Goal: Feedback & Contribution: Leave review/rating

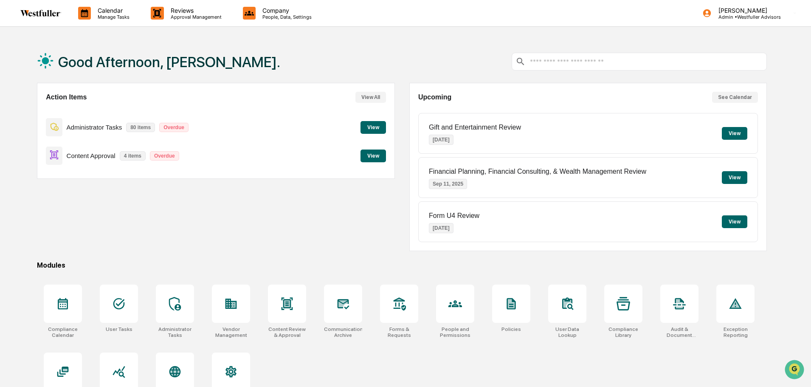
click at [371, 129] on button "View" at bounding box center [373, 127] width 25 height 13
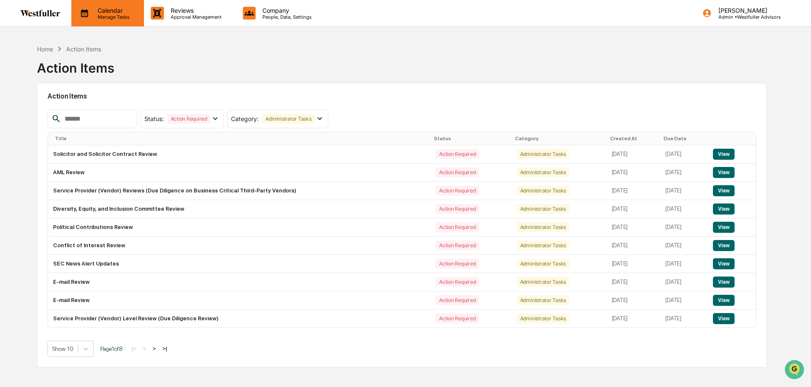
click at [118, 14] on p "Manage Tasks" at bounding box center [112, 17] width 43 height 6
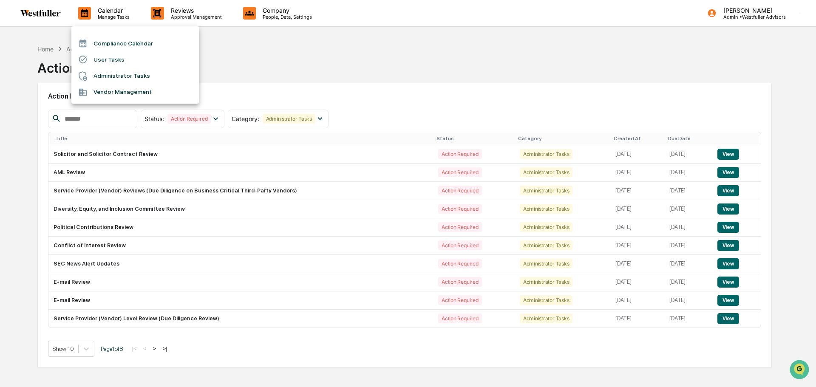
click at [124, 38] on li "Compliance Calendar" at bounding box center [134, 43] width 127 height 16
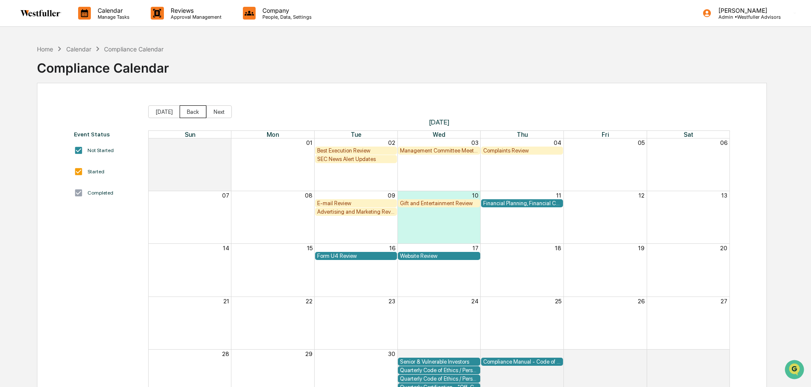
click at [194, 113] on button "Back" at bounding box center [193, 111] width 27 height 13
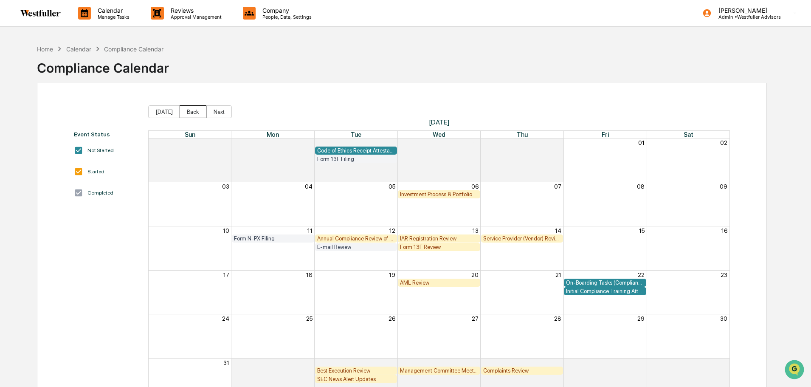
click at [194, 113] on button "Back" at bounding box center [193, 111] width 27 height 13
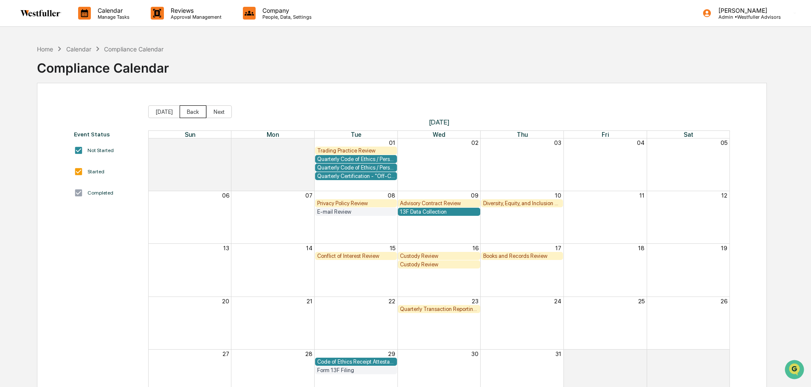
click at [194, 113] on button "Back" at bounding box center [193, 111] width 27 height 13
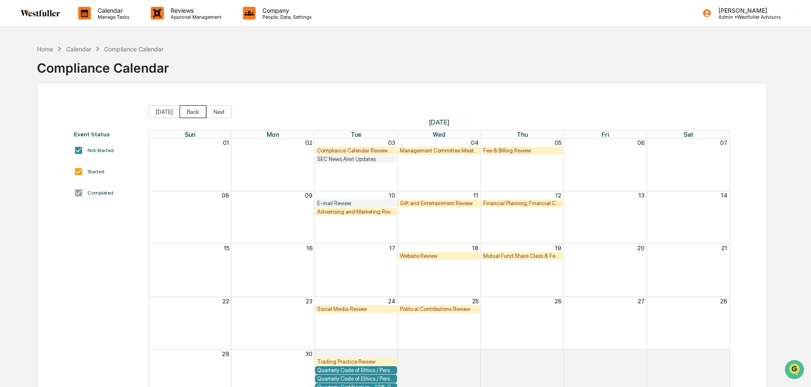
click at [194, 113] on button "Back" at bounding box center [193, 111] width 27 height 13
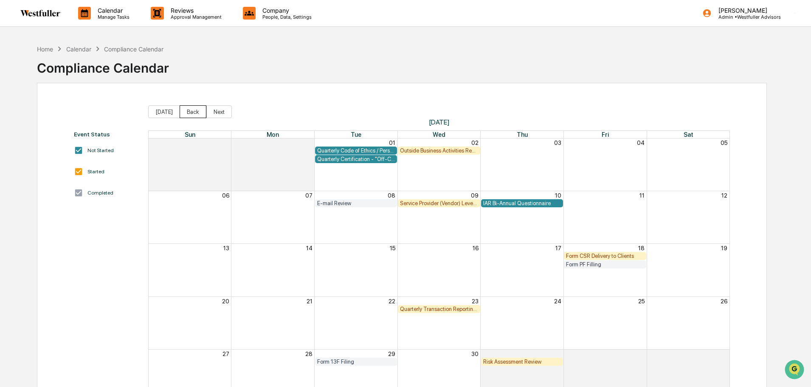
click at [194, 113] on button "Back" at bounding box center [193, 111] width 27 height 13
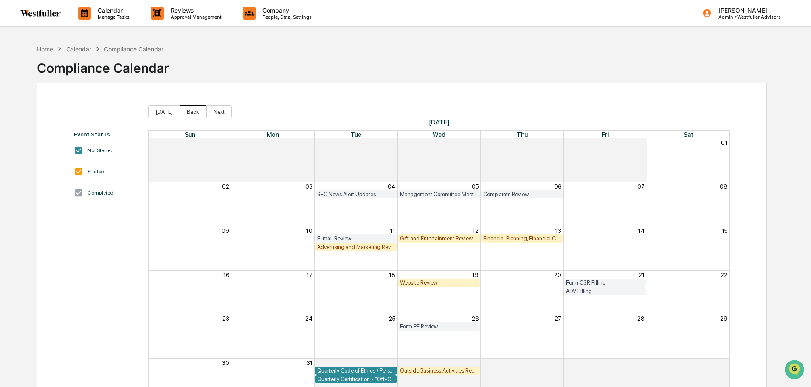
click at [194, 113] on button "Back" at bounding box center [193, 111] width 27 height 13
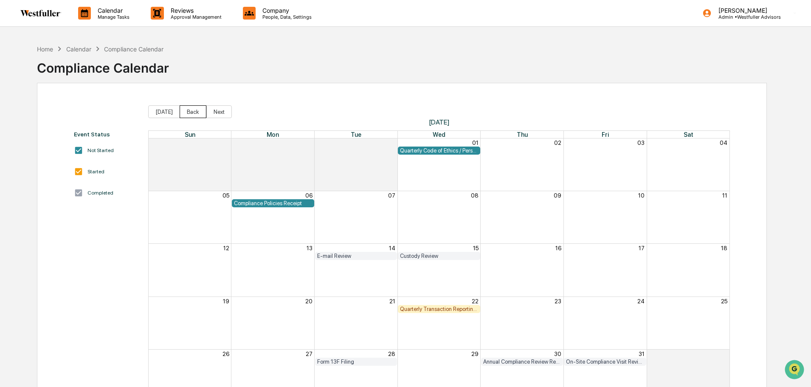
click at [193, 113] on button "Back" at bounding box center [193, 111] width 27 height 13
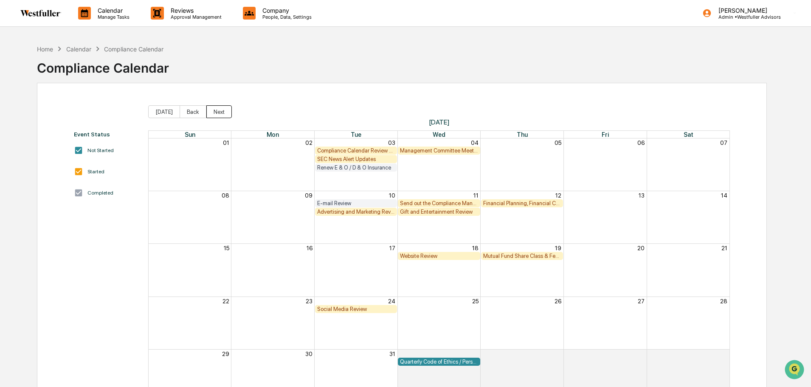
click at [217, 112] on button "Next" at bounding box center [218, 111] width 25 height 13
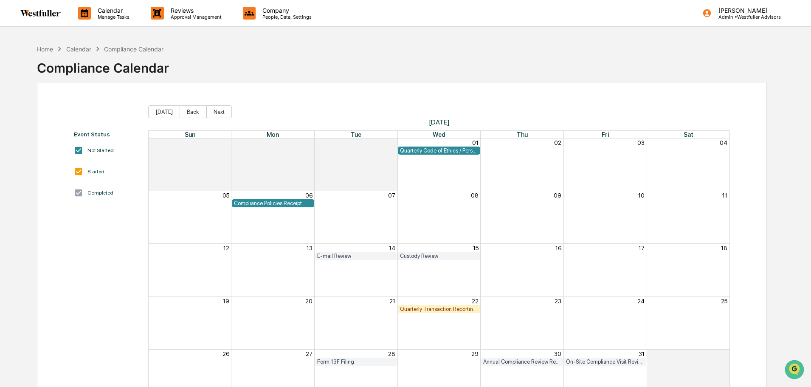
click at [441, 310] on div "Quarterly Transaction Reporting Requirement Review" at bounding box center [439, 309] width 78 height 6
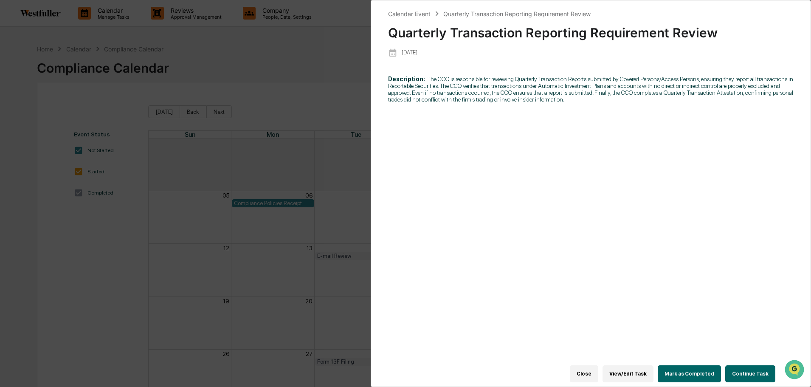
click at [754, 371] on button "Continue Task" at bounding box center [751, 373] width 50 height 17
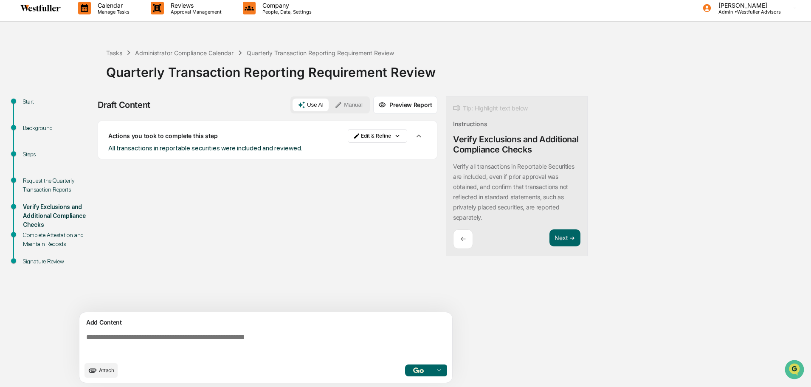
scroll to position [6, 0]
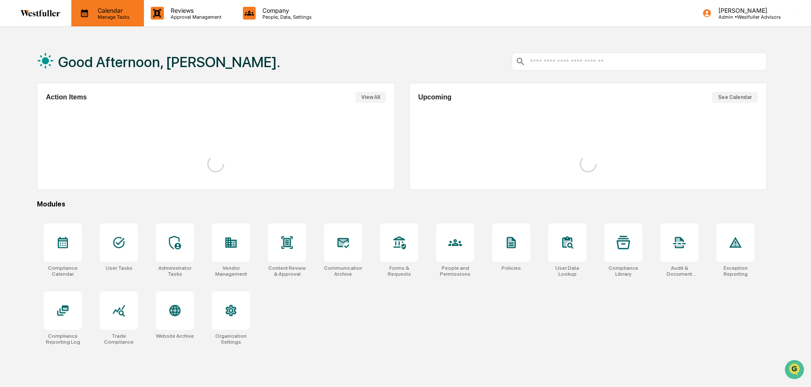
click at [96, 15] on p "Manage Tasks" at bounding box center [112, 17] width 43 height 6
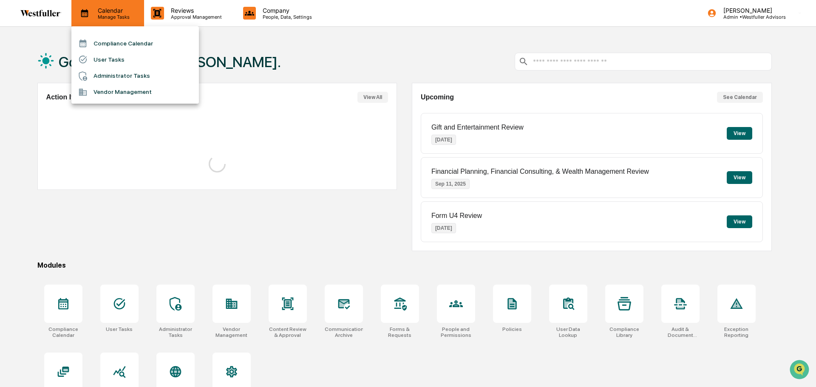
click at [98, 37] on li "Compliance Calendar" at bounding box center [134, 43] width 127 height 16
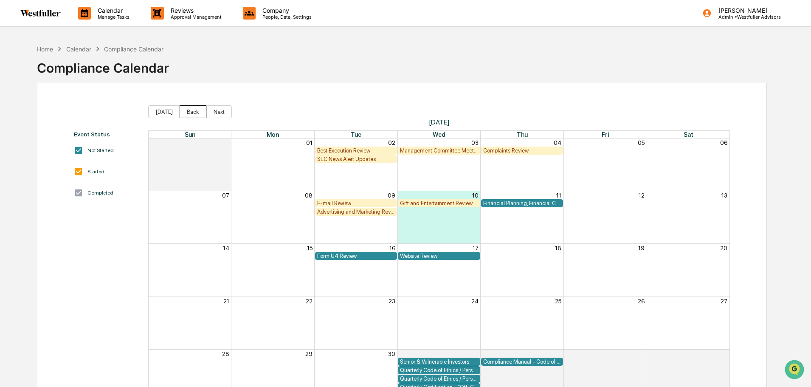
click at [194, 109] on button "Back" at bounding box center [193, 111] width 27 height 13
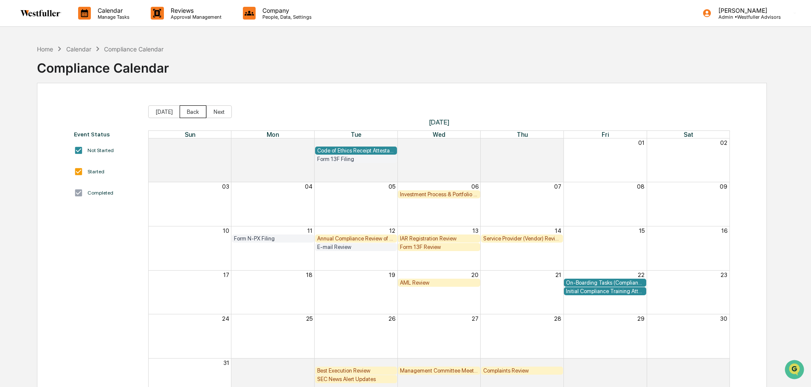
click at [194, 109] on button "Back" at bounding box center [193, 111] width 27 height 13
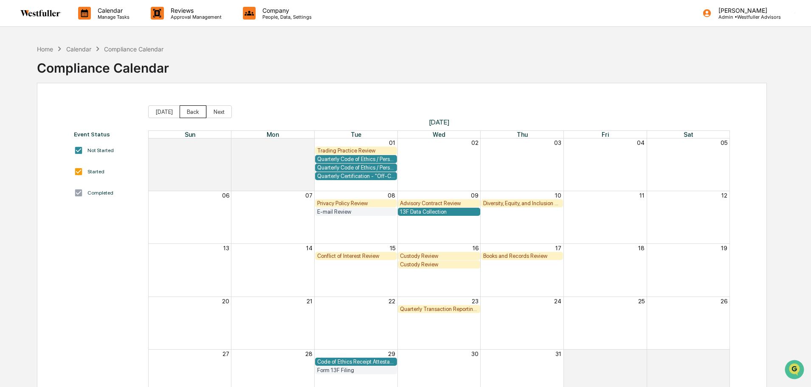
click at [194, 109] on button "Back" at bounding box center [193, 111] width 27 height 13
click at [193, 109] on button "Back" at bounding box center [193, 111] width 27 height 13
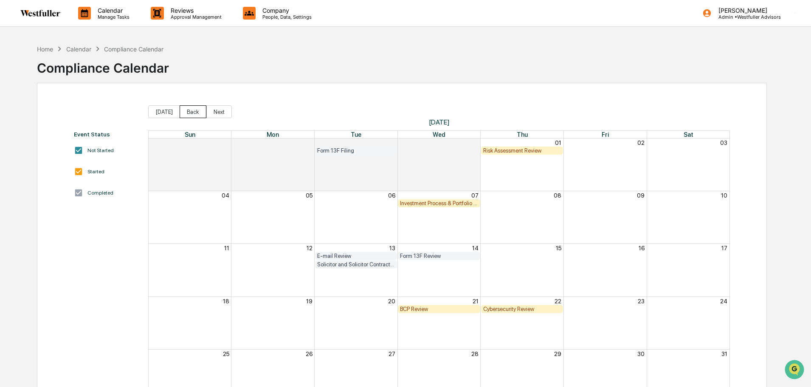
click at [193, 109] on button "Back" at bounding box center [193, 111] width 27 height 13
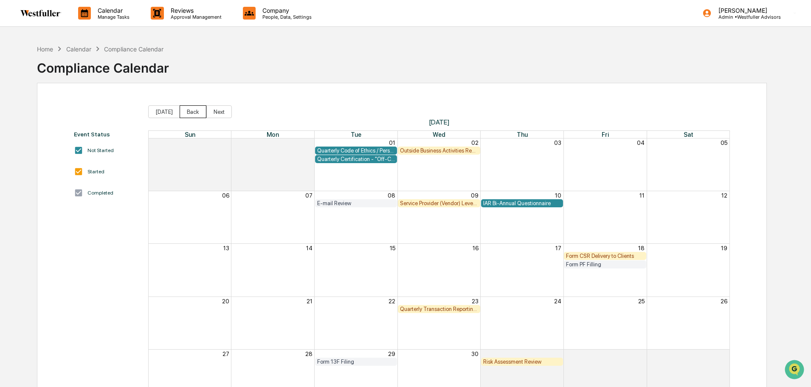
click at [193, 109] on button "Back" at bounding box center [193, 111] width 27 height 13
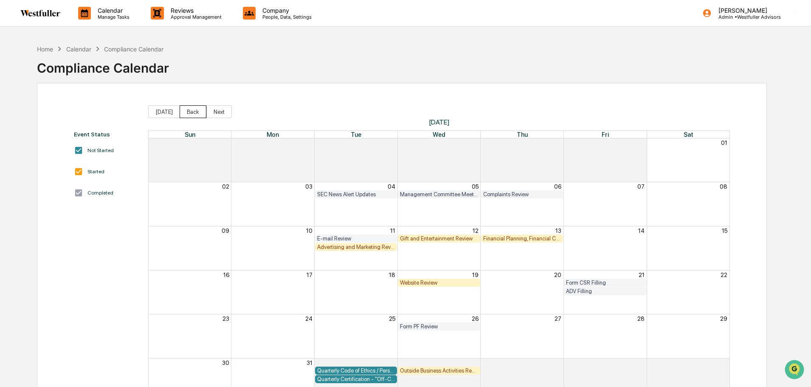
click at [193, 109] on button "Back" at bounding box center [193, 111] width 27 height 13
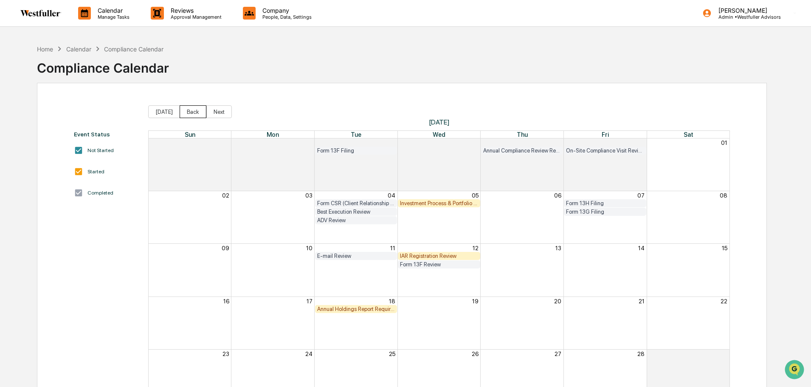
click at [193, 109] on button "Back" at bounding box center [193, 111] width 27 height 13
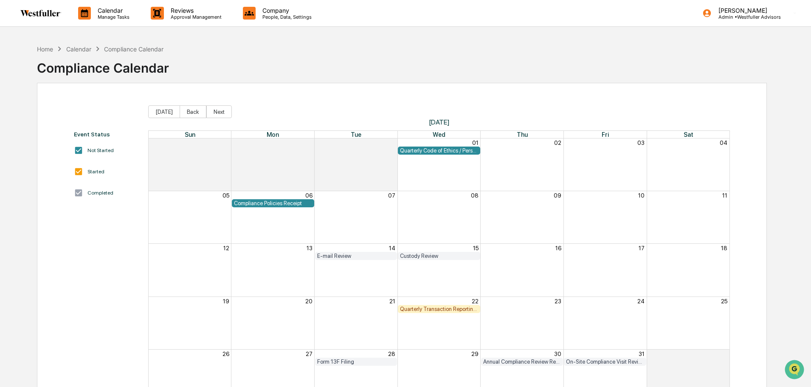
click at [454, 311] on div "Quarterly Transaction Reporting Requirement Review" at bounding box center [439, 309] width 78 height 6
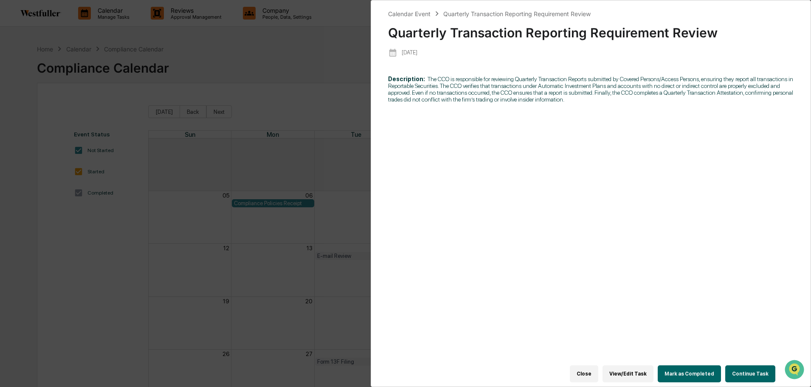
click at [635, 367] on button "View/Edit Task" at bounding box center [628, 373] width 51 height 17
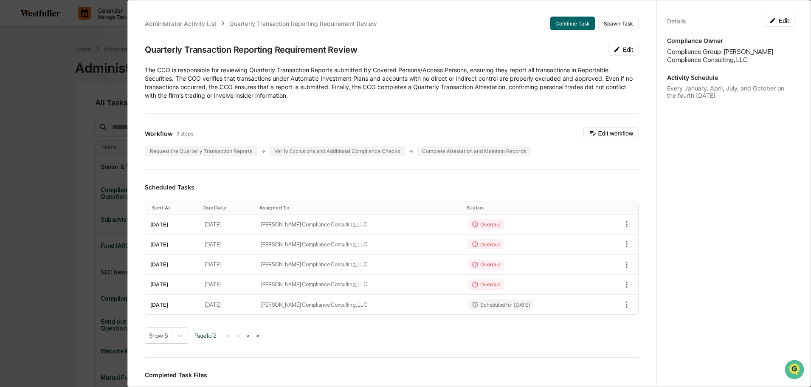
click at [58, 123] on div "Administrator Activity List Quarterly Transaction Reporting Requirement Review …" at bounding box center [405, 193] width 811 height 387
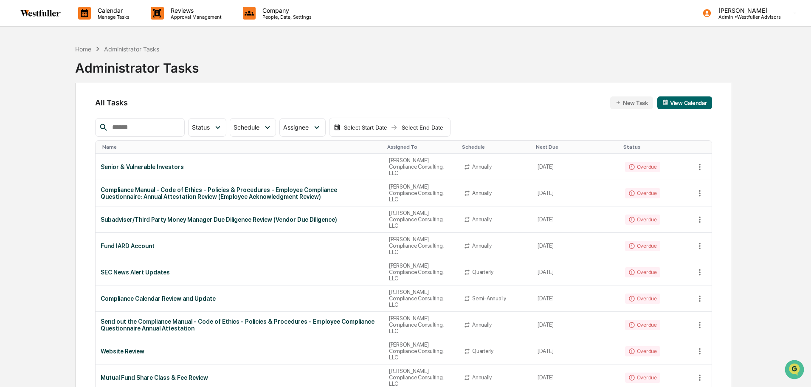
click at [125, 123] on input "text" at bounding box center [145, 127] width 72 height 11
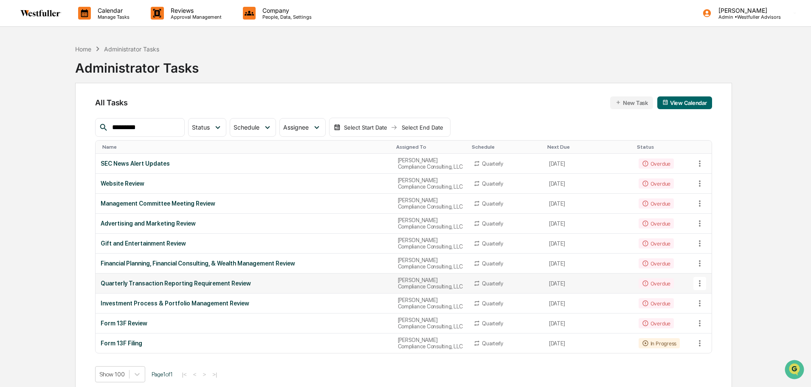
type input "*********"
click at [218, 281] on div "Quarterly Transaction Reporting Requirement Review" at bounding box center [244, 283] width 287 height 7
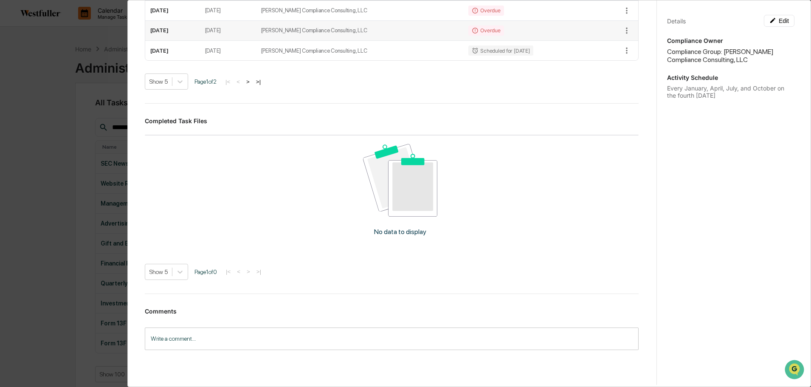
scroll to position [255, 0]
click at [35, 250] on div "Administrator Activity List Quarterly Transaction Reporting Requirement Review …" at bounding box center [405, 193] width 811 height 387
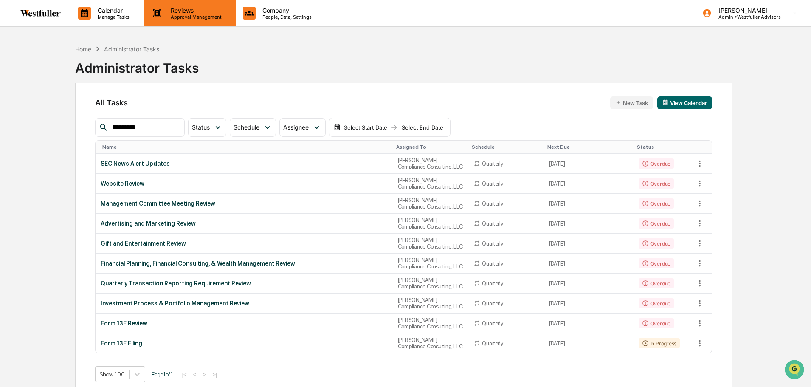
click at [171, 8] on p "Reviews" at bounding box center [195, 10] width 62 height 7
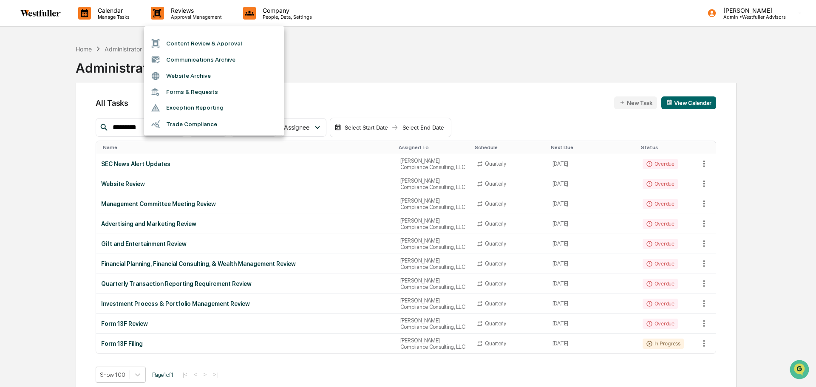
click at [105, 9] on div at bounding box center [408, 193] width 816 height 387
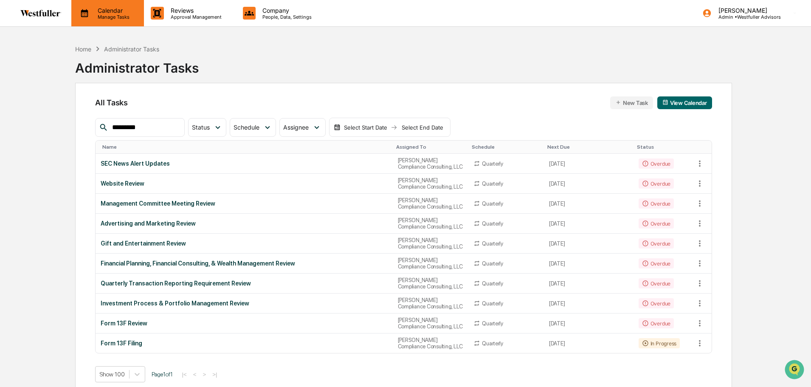
click at [111, 17] on p "Manage Tasks" at bounding box center [112, 17] width 43 height 6
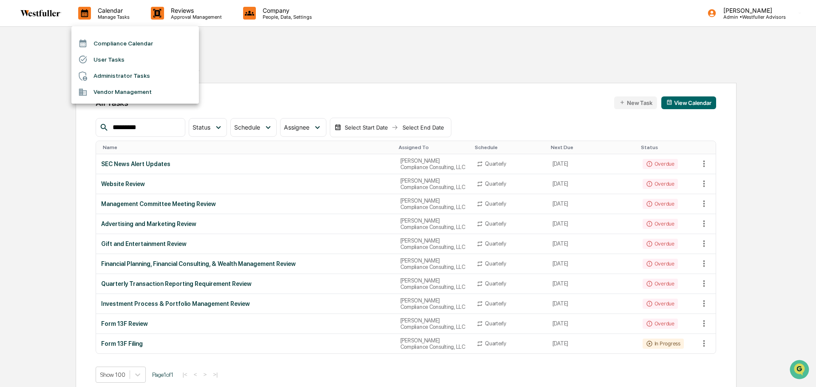
click at [112, 38] on li "Compliance Calendar" at bounding box center [134, 43] width 127 height 16
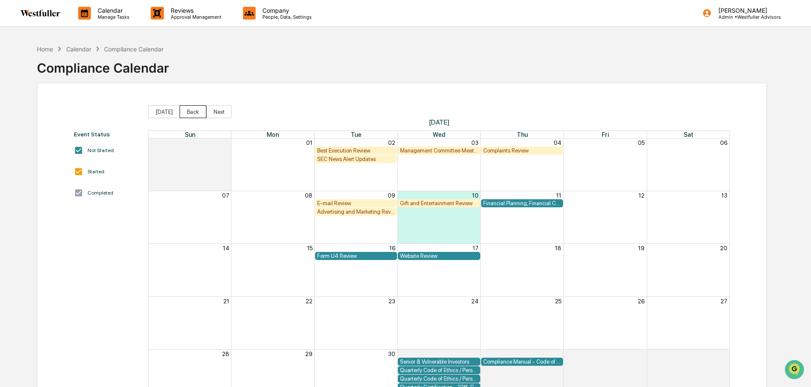
click at [188, 110] on button "Back" at bounding box center [193, 111] width 27 height 13
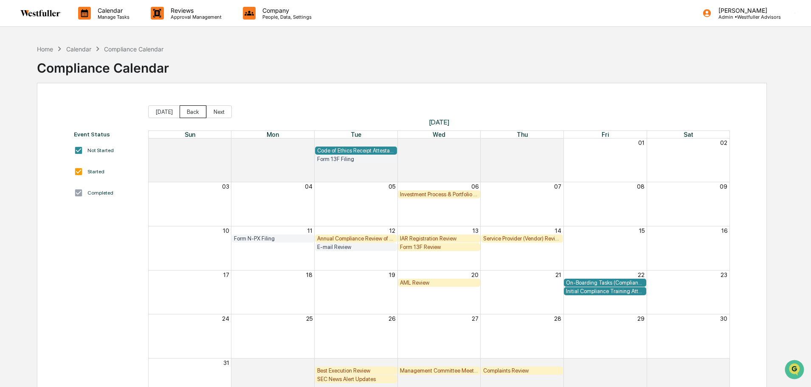
click at [188, 110] on button "Back" at bounding box center [193, 111] width 27 height 13
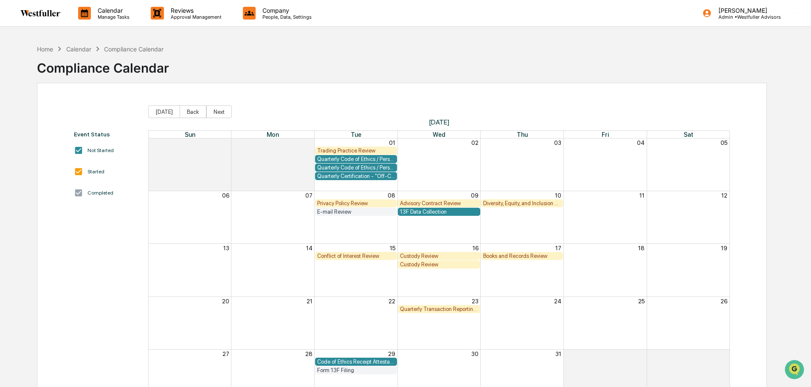
click at [438, 312] on div "Quarterly Transaction Reporting Requirement Review" at bounding box center [439, 309] width 78 height 6
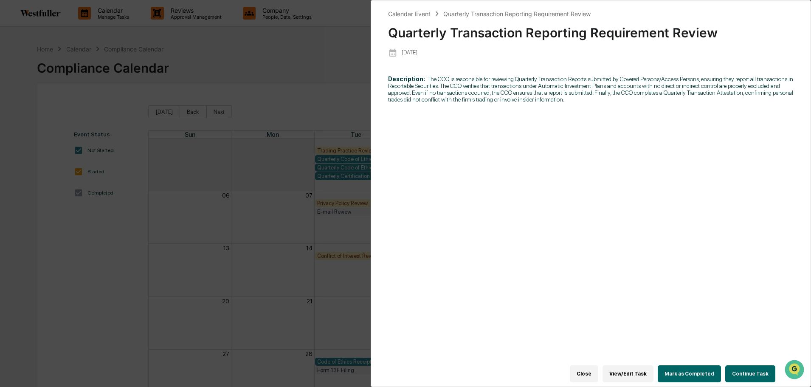
click at [747, 370] on button "Continue Task" at bounding box center [751, 373] width 50 height 17
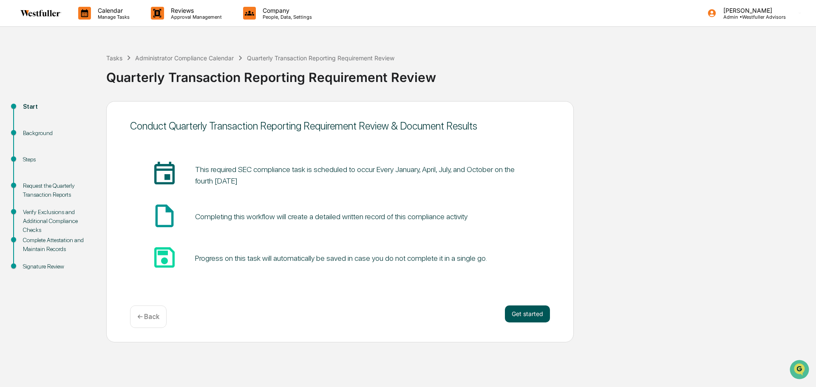
click at [542, 315] on button "Get started" at bounding box center [527, 313] width 45 height 17
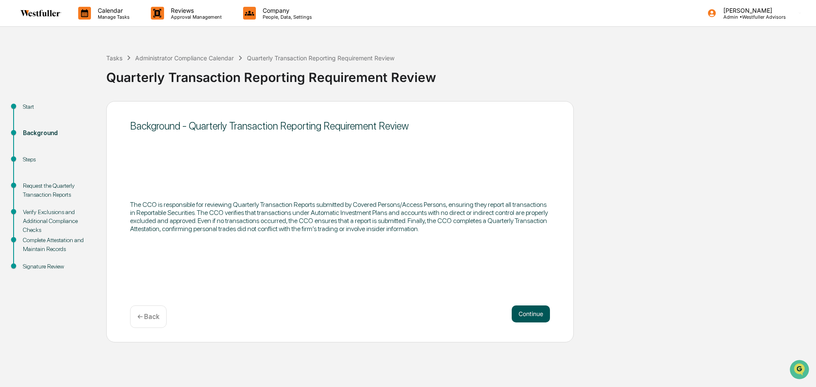
click at [535, 314] on button "Continue" at bounding box center [530, 313] width 38 height 17
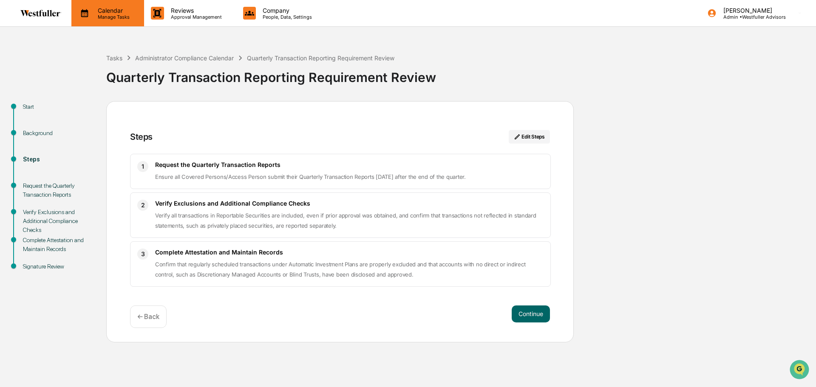
click at [124, 13] on p "Calendar" at bounding box center [112, 10] width 43 height 7
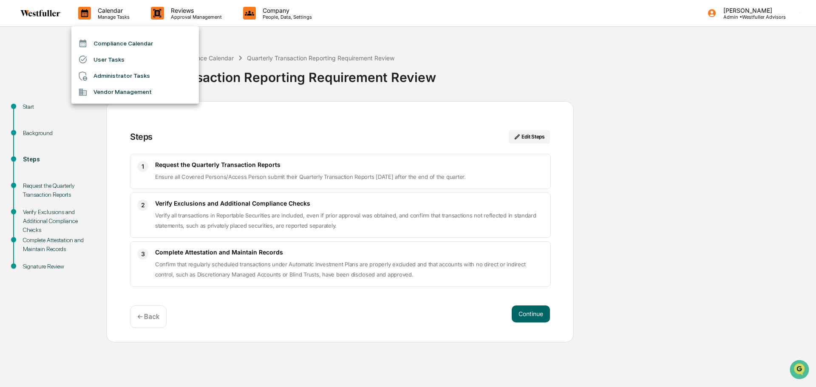
click at [119, 43] on li "Compliance Calendar" at bounding box center [134, 43] width 127 height 16
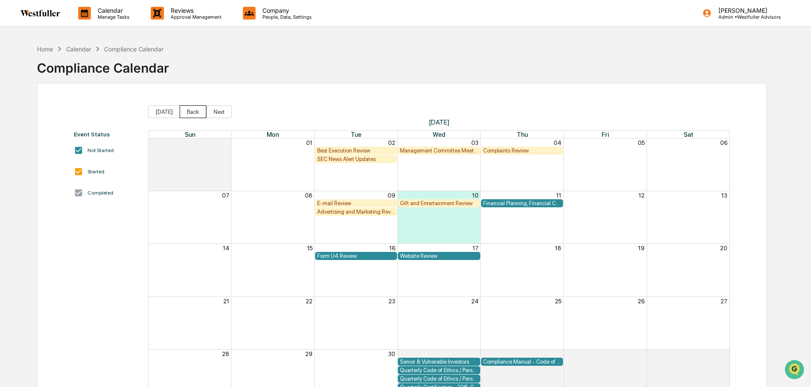
click at [198, 113] on button "Back" at bounding box center [193, 111] width 27 height 13
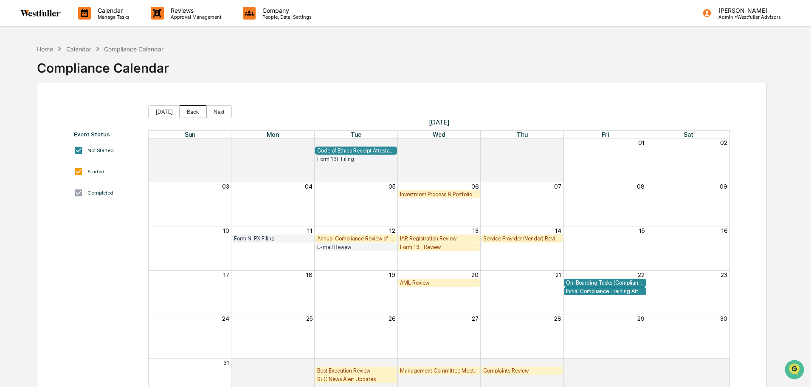
click at [191, 110] on button "Back" at bounding box center [193, 111] width 27 height 13
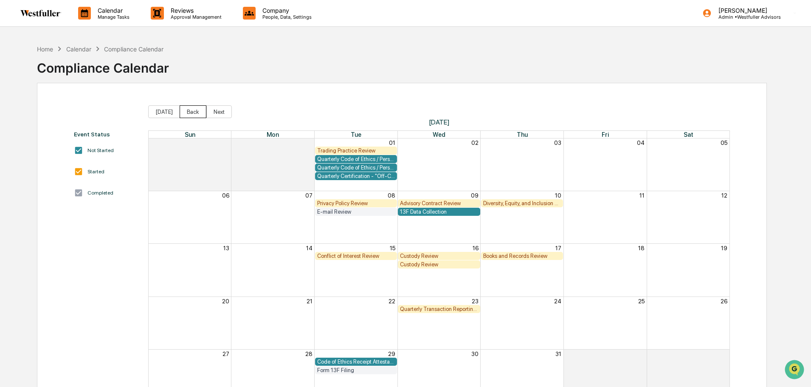
click at [191, 110] on button "Back" at bounding box center [193, 111] width 27 height 13
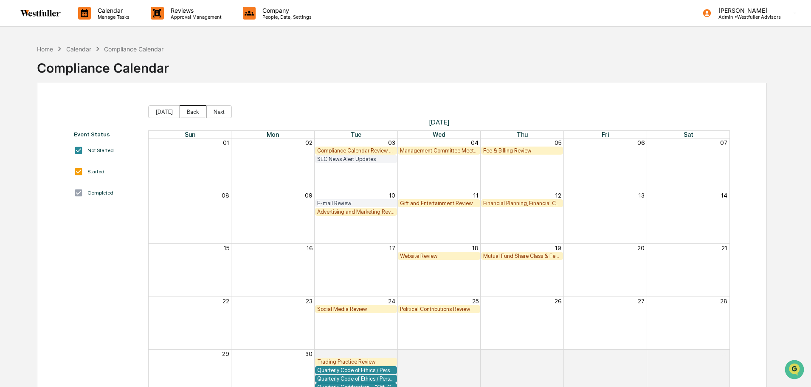
click at [191, 110] on button "Back" at bounding box center [193, 111] width 27 height 13
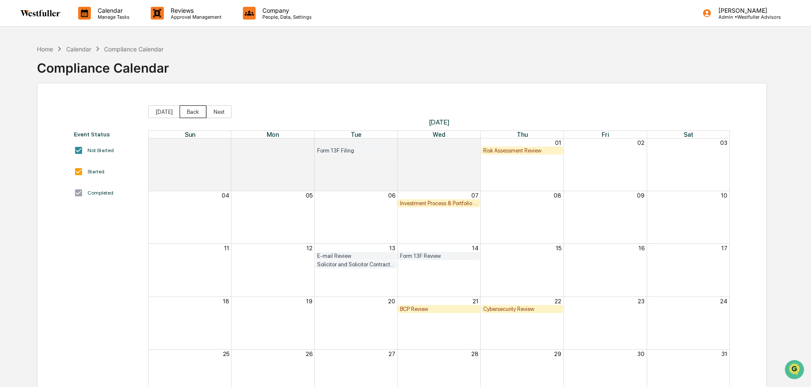
click at [191, 110] on button "Back" at bounding box center [193, 111] width 27 height 13
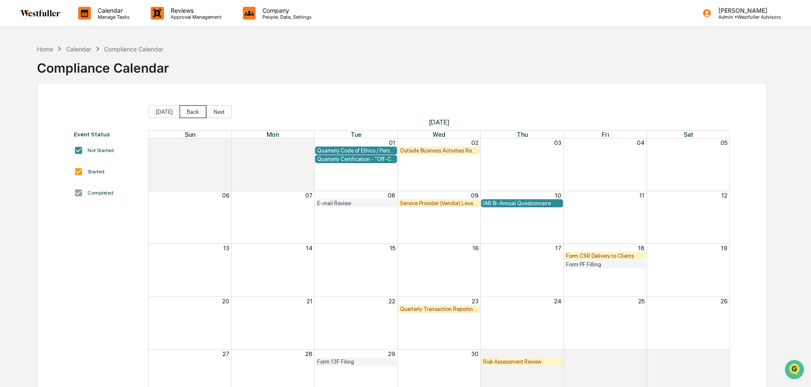
click at [191, 110] on button "Back" at bounding box center [193, 111] width 27 height 13
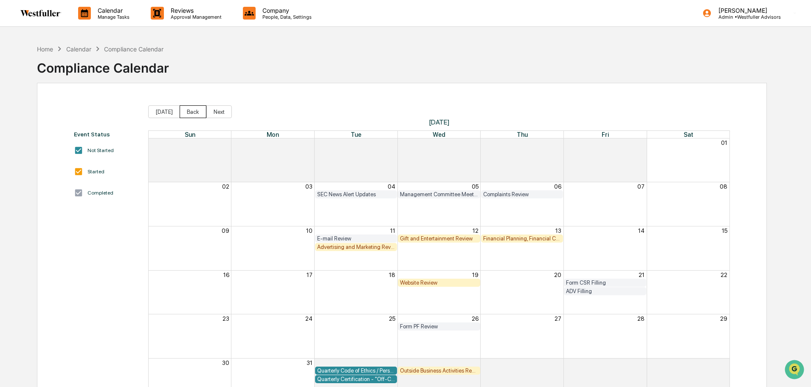
click at [191, 110] on button "Back" at bounding box center [193, 111] width 27 height 13
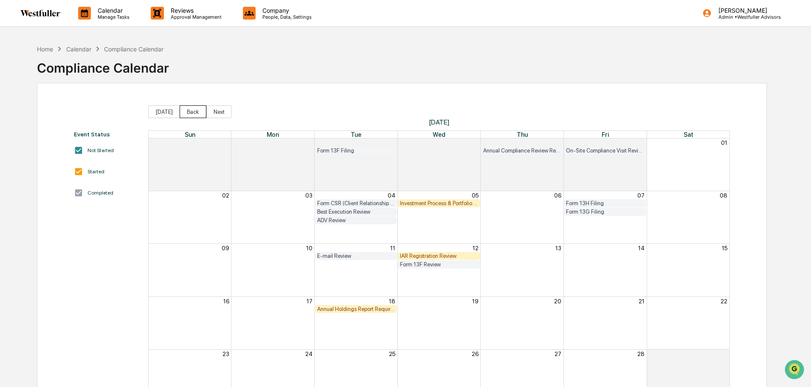
click at [191, 110] on button "Back" at bounding box center [193, 111] width 27 height 13
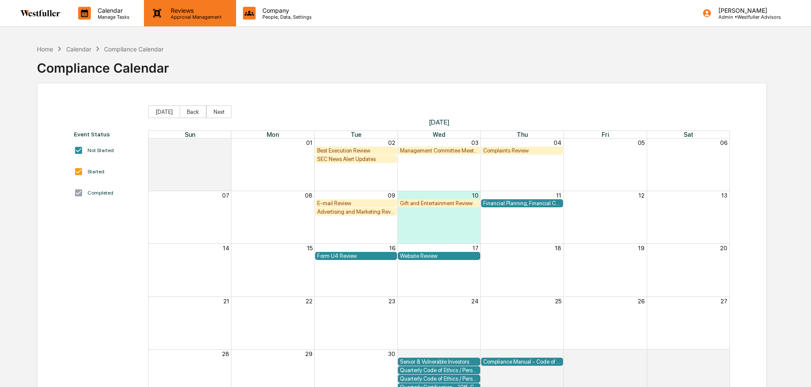
click at [191, 17] on p "Approval Management" at bounding box center [195, 17] width 62 height 6
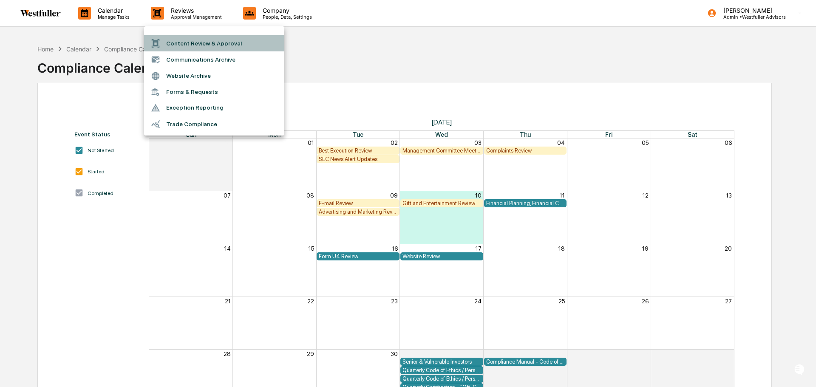
click at [198, 49] on li "Content Review & Approval" at bounding box center [214, 43] width 140 height 16
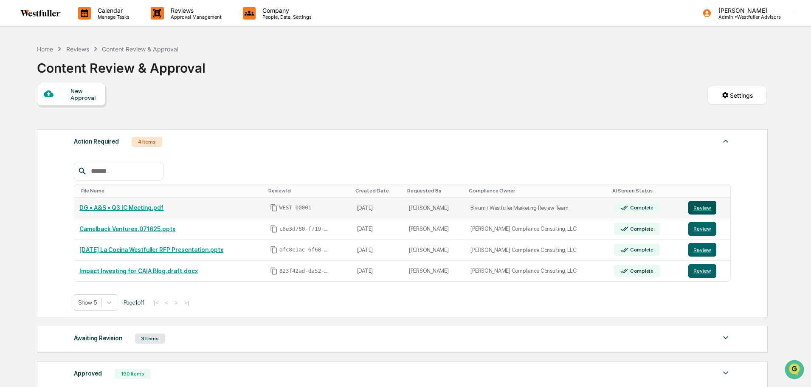
click at [695, 207] on button "Review" at bounding box center [703, 208] width 28 height 14
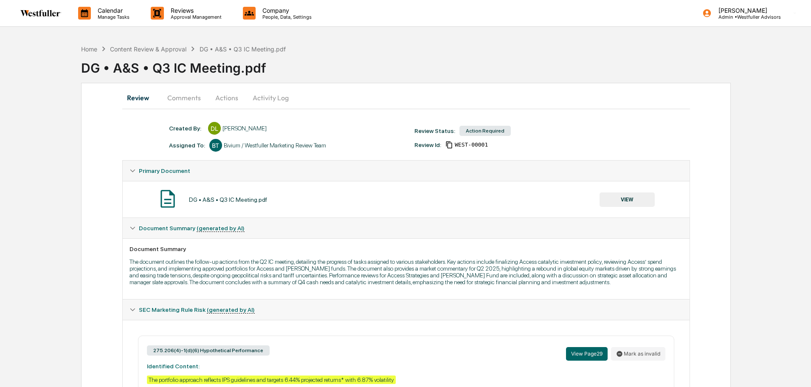
click at [175, 96] on button "Comments" at bounding box center [184, 98] width 47 height 20
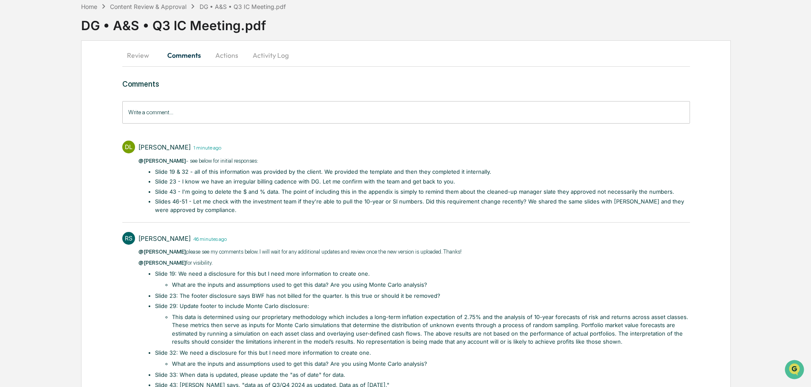
scroll to position [85, 0]
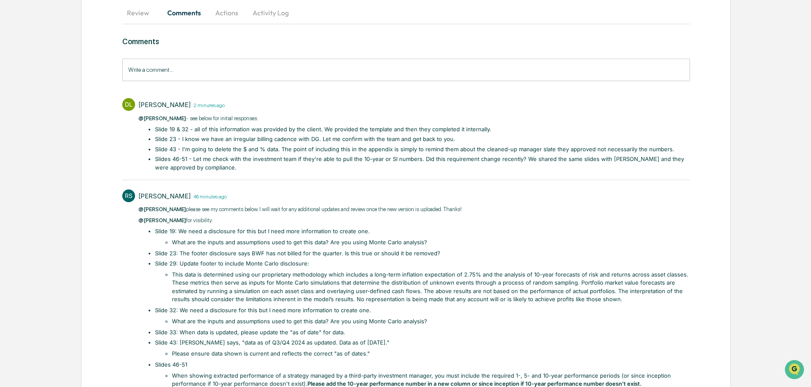
click at [176, 70] on input "Write a comment..." at bounding box center [406, 70] width 568 height 23
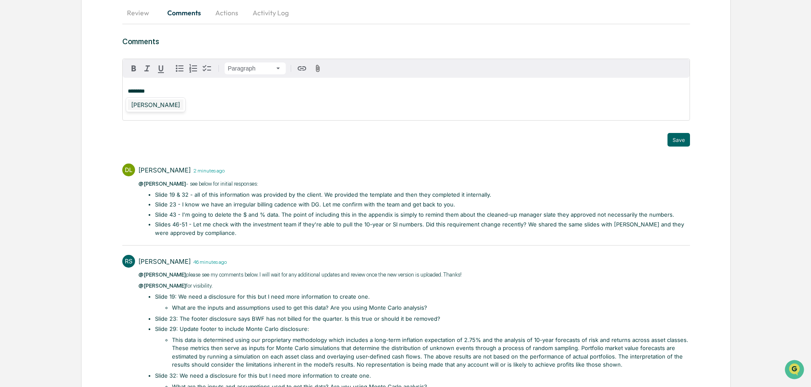
click at [160, 108] on div "[PERSON_NAME]" at bounding box center [156, 104] width 56 height 11
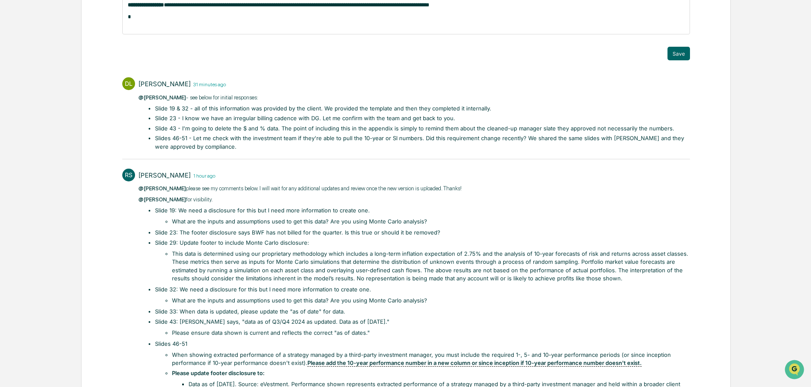
scroll to position [212, 0]
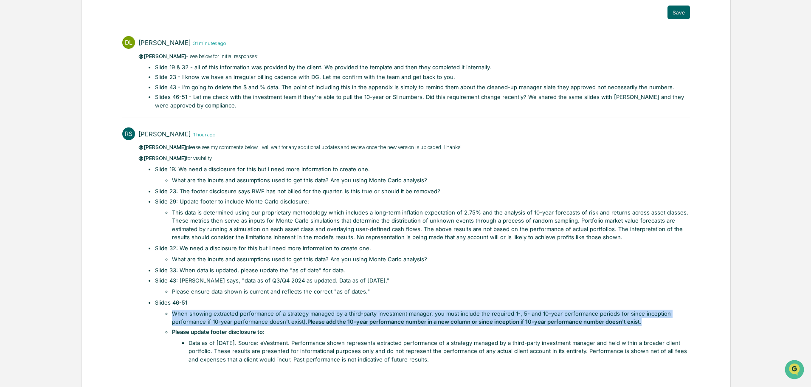
drag, startPoint x: 172, startPoint y: 313, endPoint x: 699, endPoint y: 319, distance: 526.8
click at [699, 319] on div "**********" at bounding box center [406, 135] width 650 height 531
copy li "When showing extracted performance of a strategy managed by a third-party inves…"
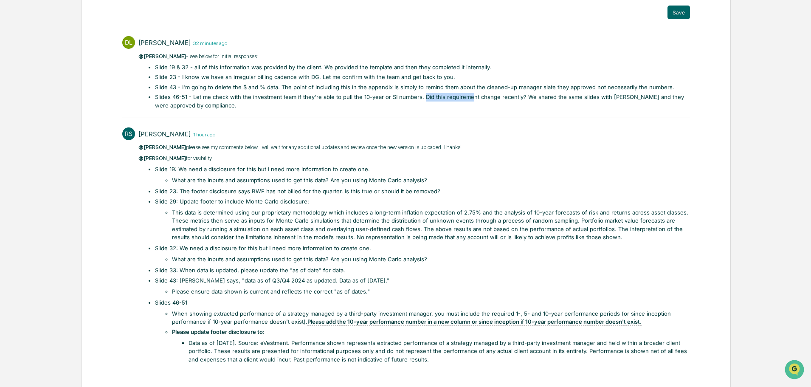
drag, startPoint x: 422, startPoint y: 99, endPoint x: 471, endPoint y: 99, distance: 49.3
click at [471, 99] on li "Slides 46-51 - Let me check with the investment team if they're able to pull th…" at bounding box center [422, 101] width 535 height 17
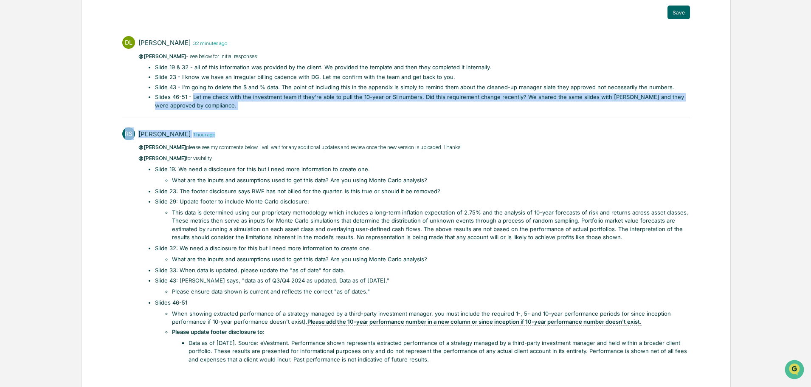
drag, startPoint x: 194, startPoint y: 97, endPoint x: 285, endPoint y: 118, distance: 94.1
click at [285, 118] on div "DL [PERSON_NAME] 32 minutes ago @[PERSON_NAME] - see below for initial response…" at bounding box center [406, 199] width 568 height 335
copy div "Let me check with the investment team if they're able to pull the 10-year or SI…"
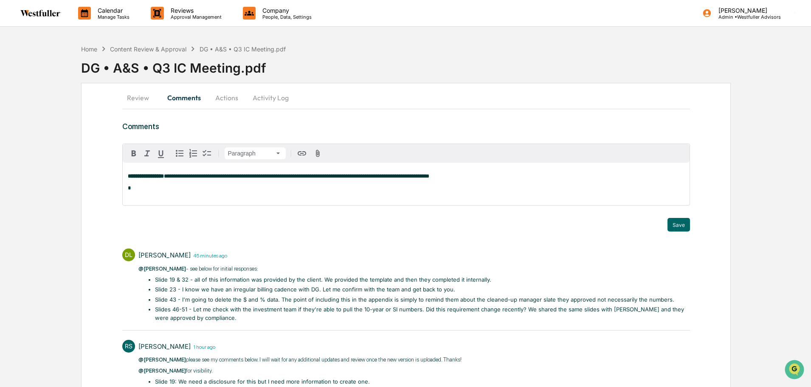
click at [450, 173] on p "**********" at bounding box center [406, 182] width 557 height 18
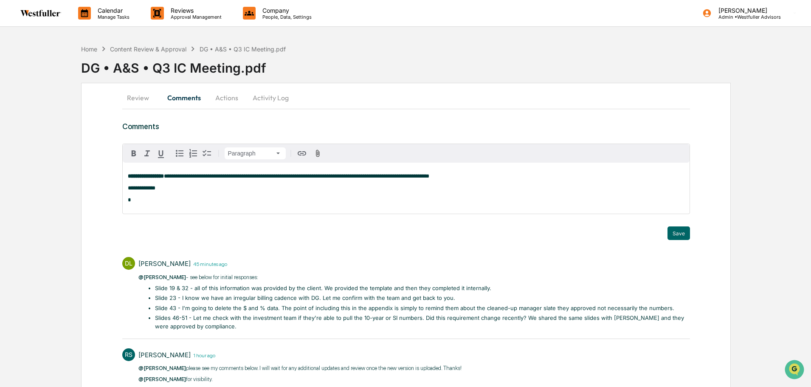
click at [454, 175] on p "**********" at bounding box center [406, 188] width 557 height 30
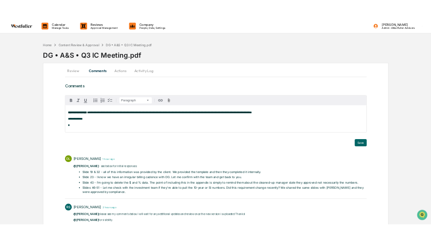
scroll to position [42, 0]
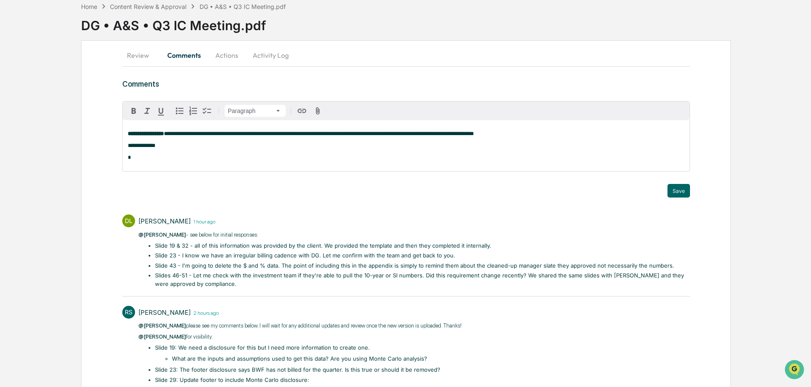
click at [498, 134] on p "**********" at bounding box center [406, 146] width 557 height 30
drag, startPoint x: 492, startPoint y: 134, endPoint x: 448, endPoint y: 135, distance: 44.2
click at [448, 135] on span "**********" at bounding box center [319, 134] width 310 height 6
drag, startPoint x: 536, startPoint y: 135, endPoint x: 490, endPoint y: 136, distance: 45.5
click at [490, 136] on p "**********" at bounding box center [406, 146] width 557 height 30
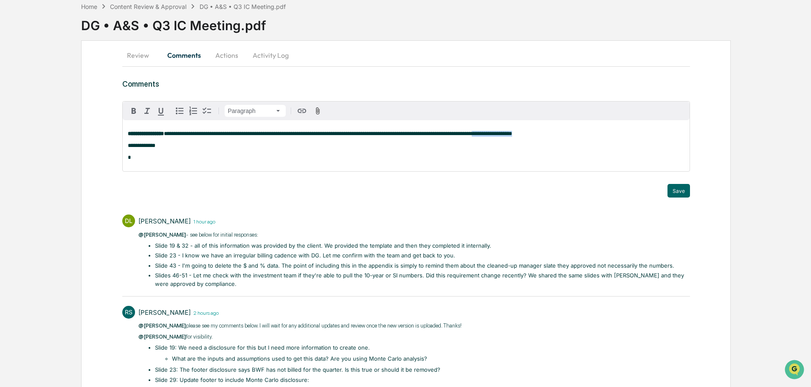
click at [490, 136] on span "**********" at bounding box center [338, 134] width 348 height 6
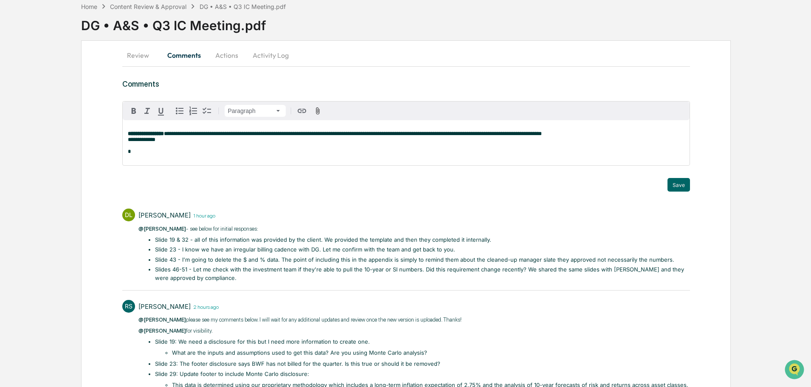
drag, startPoint x: 125, startPoint y: 142, endPoint x: 143, endPoint y: 149, distance: 19.2
click at [125, 142] on div "**********" at bounding box center [406, 142] width 567 height 45
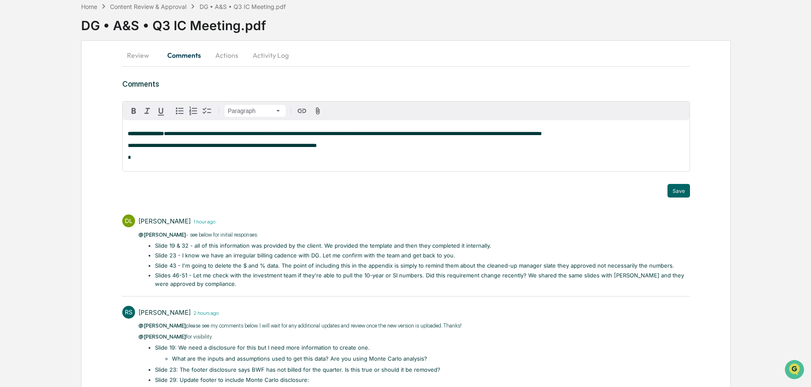
click at [359, 149] on p "**********" at bounding box center [406, 146] width 557 height 30
click at [346, 134] on span "**********" at bounding box center [353, 134] width 378 height 6
click at [599, 134] on p "**********" at bounding box center [406, 146] width 557 height 30
click at [307, 145] on span "**********" at bounding box center [297, 146] width 338 height 6
click at [361, 146] on span "**********" at bounding box center [297, 146] width 338 height 6
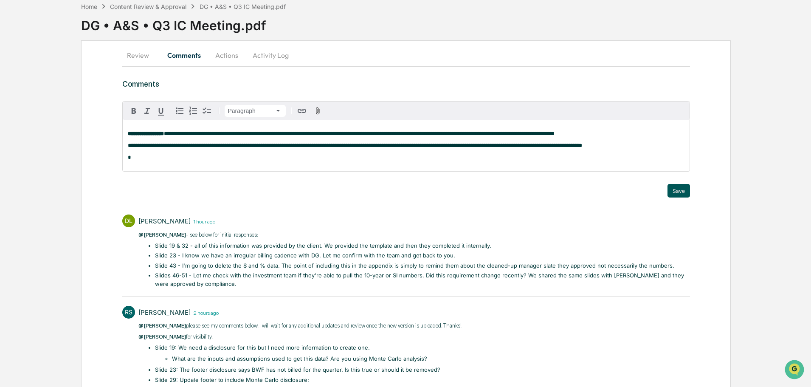
click at [684, 194] on button "Save" at bounding box center [679, 191] width 23 height 14
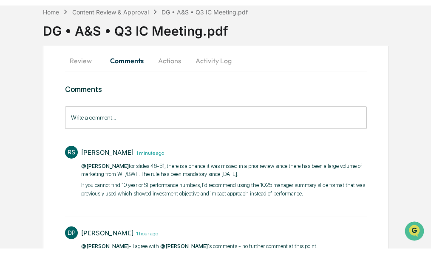
scroll to position [0, 0]
